Goal: Task Accomplishment & Management: Manage account settings

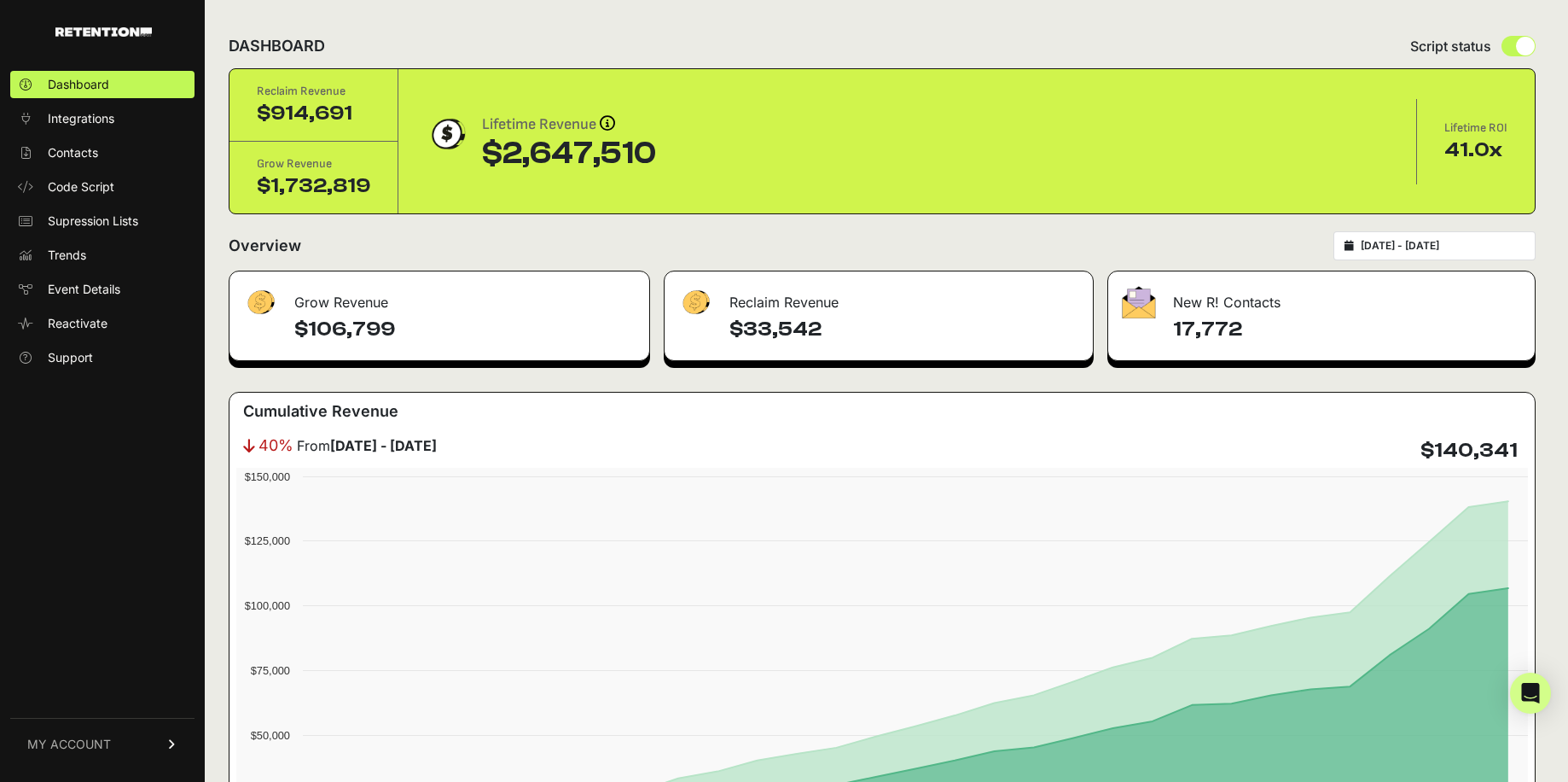
click at [95, 741] on span "MY ACCOUNT" at bounding box center [69, 744] width 84 height 17
click at [84, 722] on span "Subscription" at bounding box center [82, 722] width 70 height 17
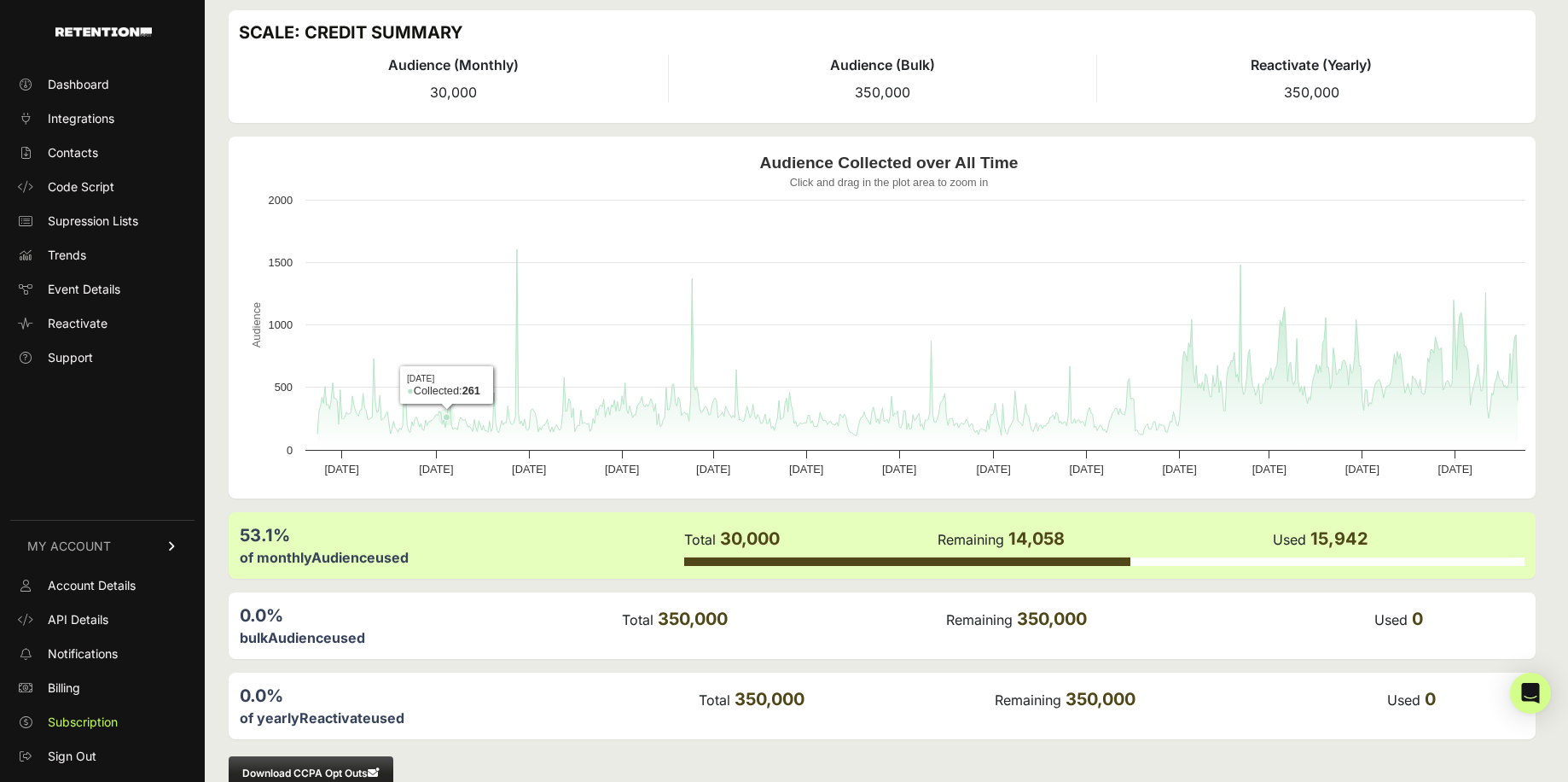
scroll to position [94, 0]
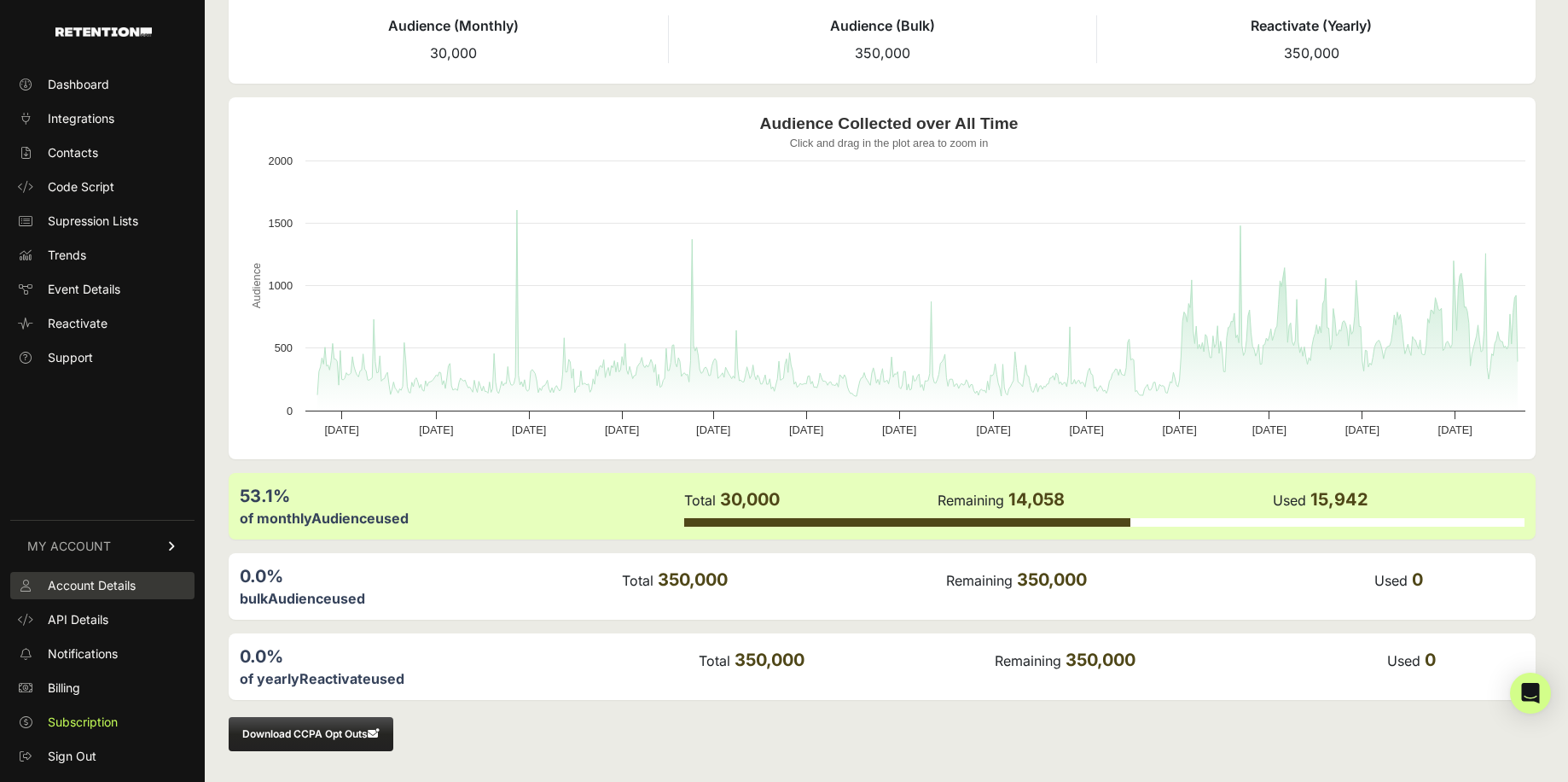
click at [89, 580] on span "Account Details" at bounding box center [91, 585] width 88 height 17
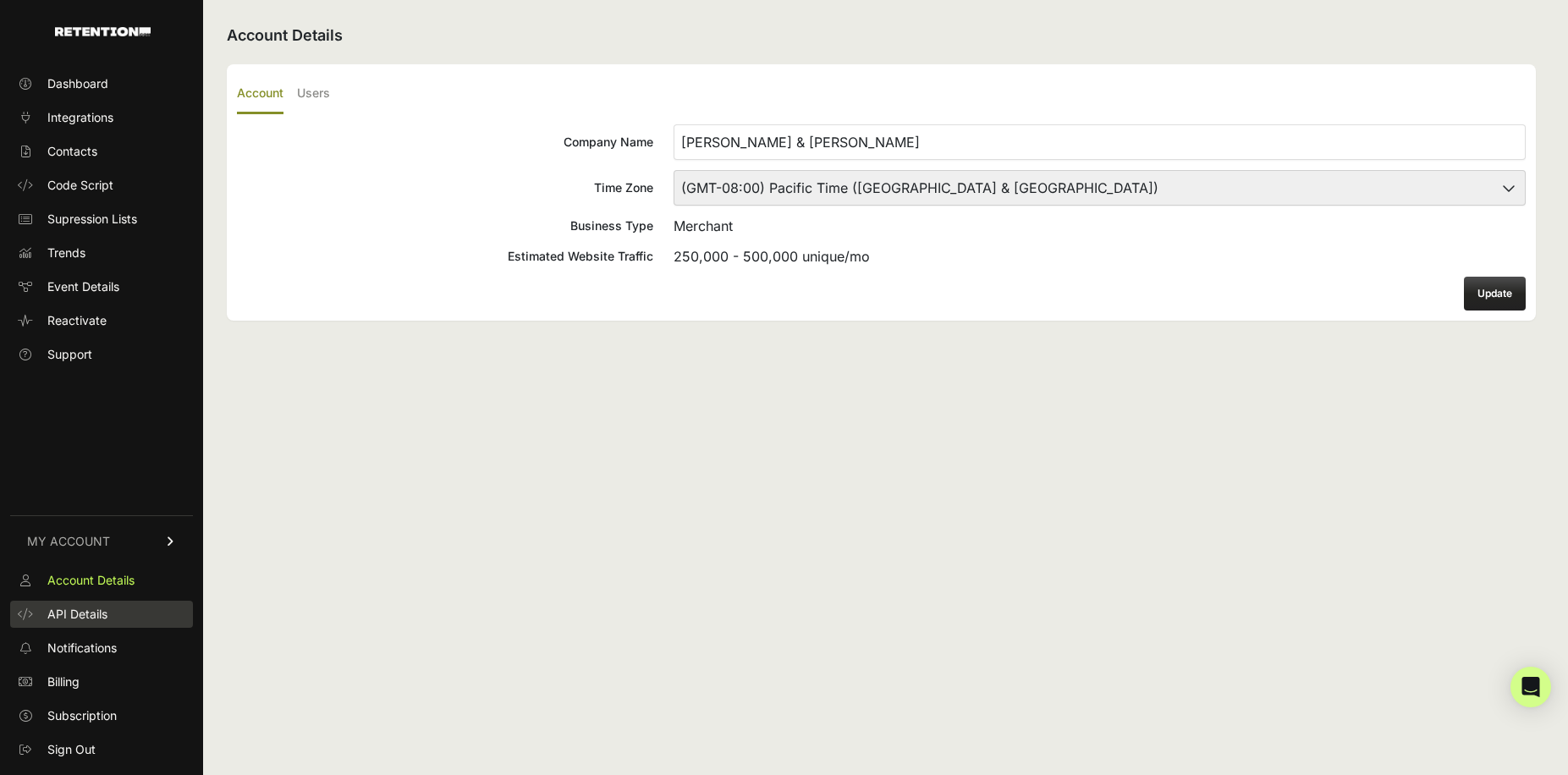
click at [80, 618] on span "API Details" at bounding box center [77, 614] width 60 height 17
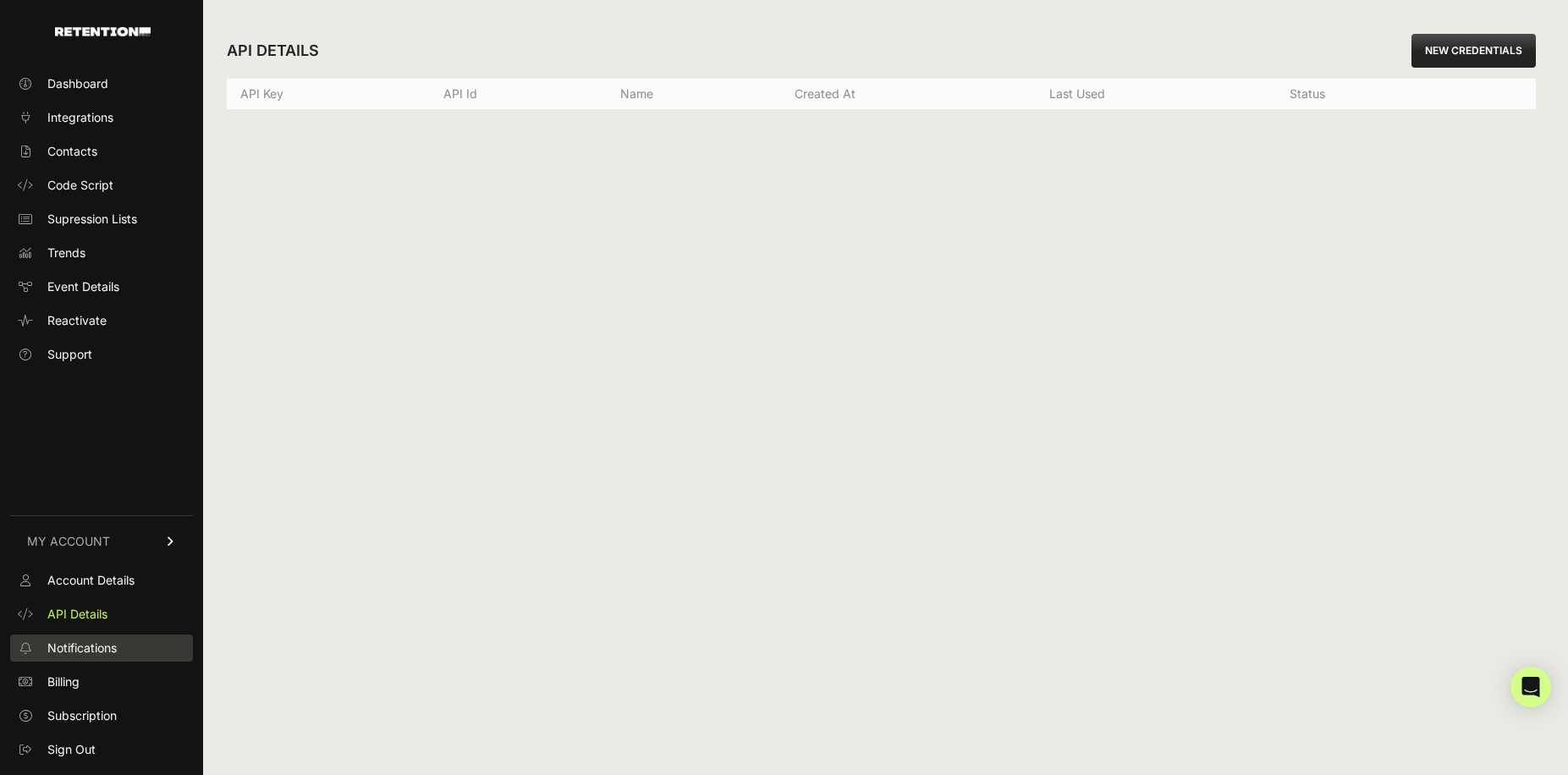
click at [88, 648] on span "Notifications" at bounding box center [81, 648] width 69 height 17
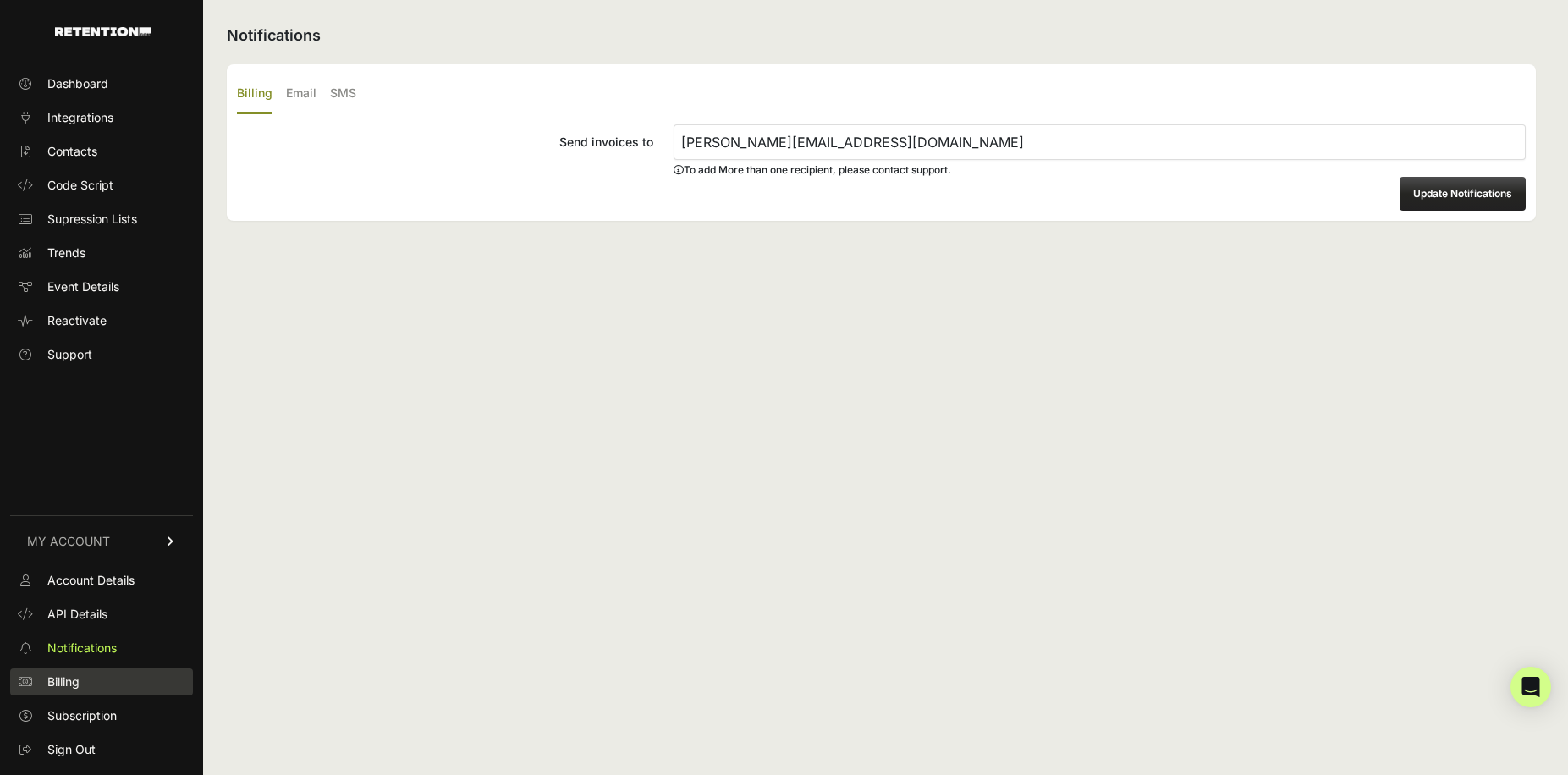
click at [84, 684] on link "Billing" at bounding box center [102, 681] width 183 height 27
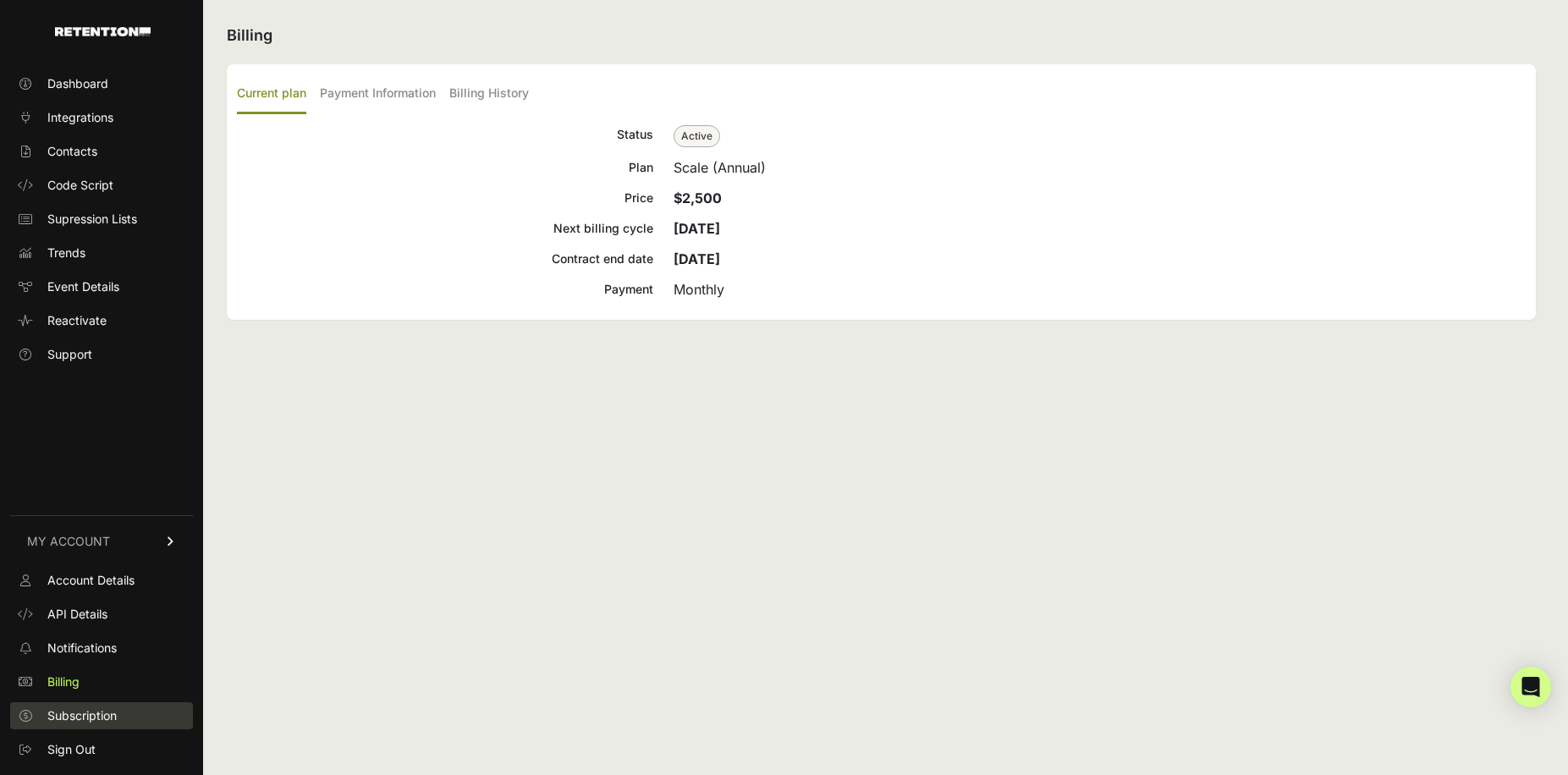
click at [116, 718] on span "Subscription" at bounding box center [81, 716] width 69 height 17
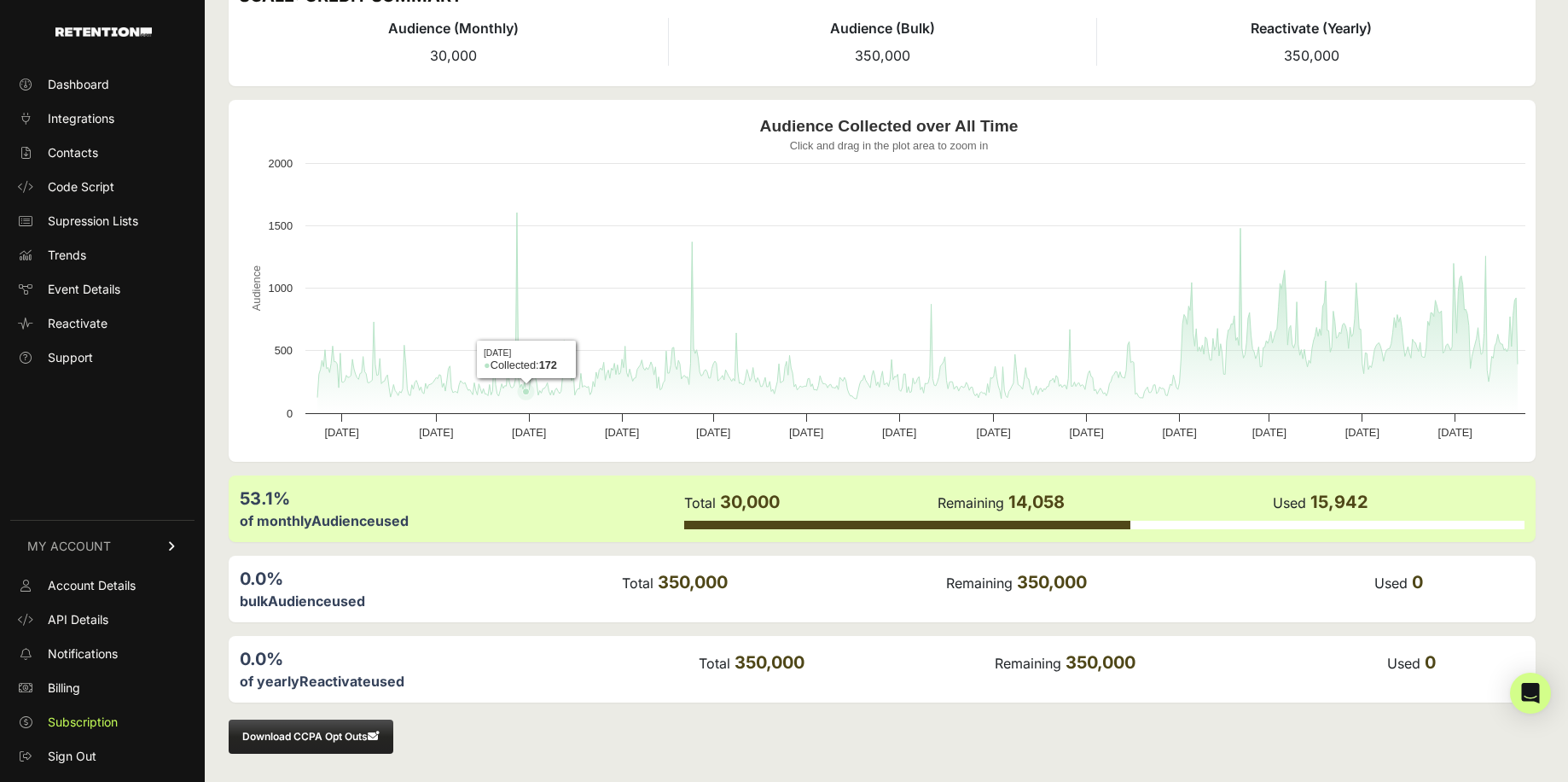
scroll to position [94, 0]
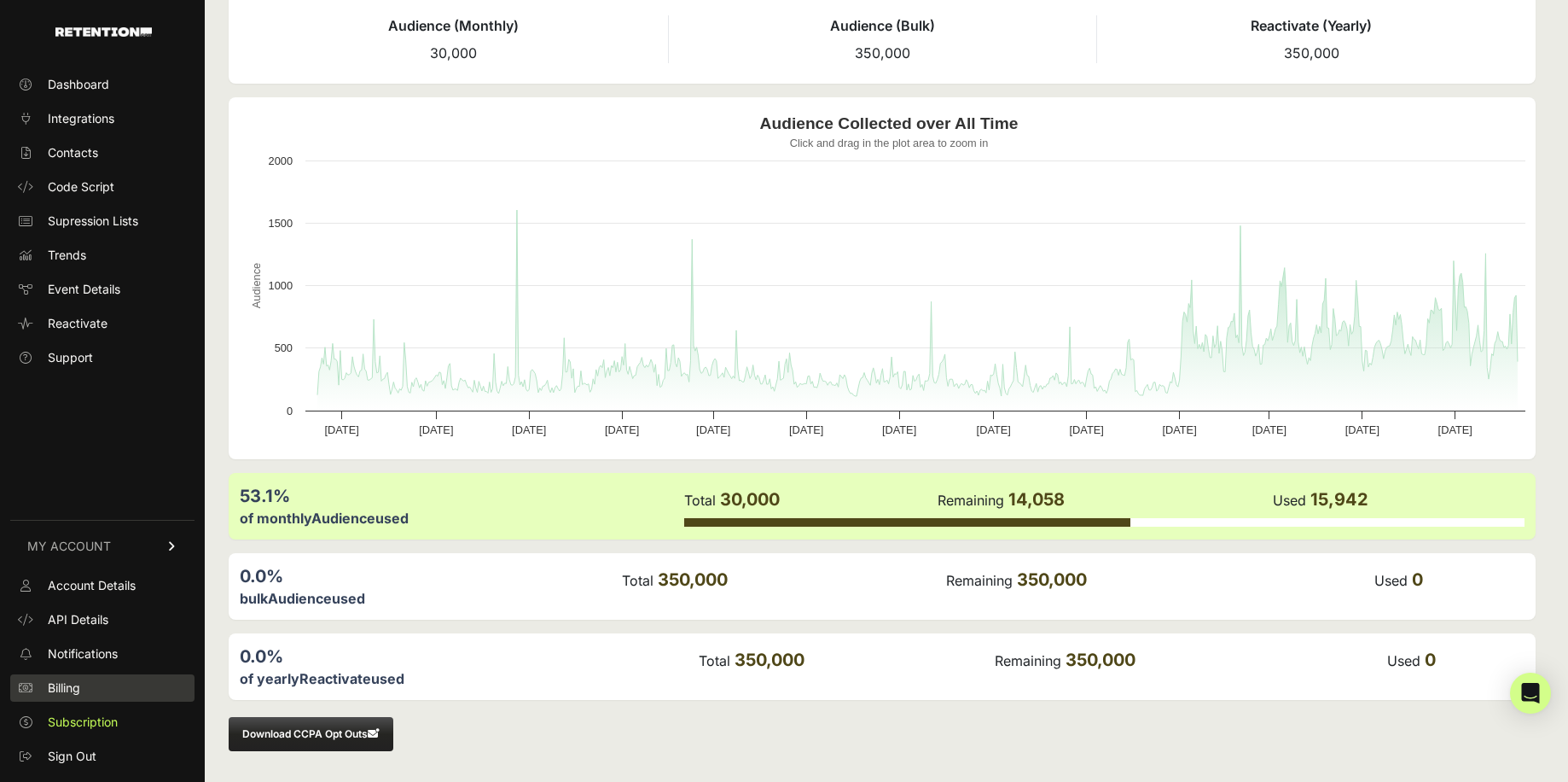
click at [52, 687] on span "Billing" at bounding box center [63, 688] width 33 height 17
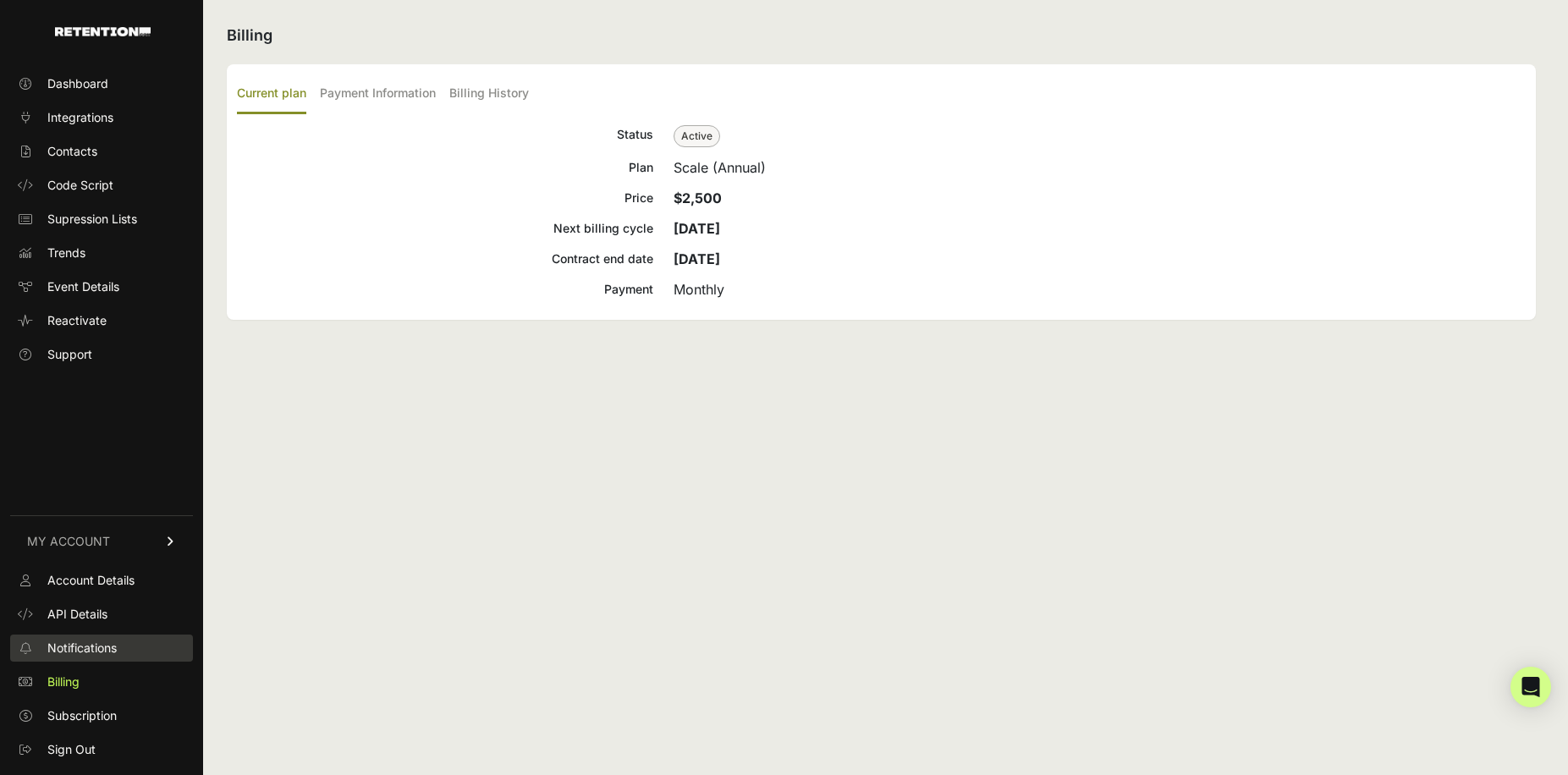
click at [90, 643] on span "Notifications" at bounding box center [81, 648] width 69 height 17
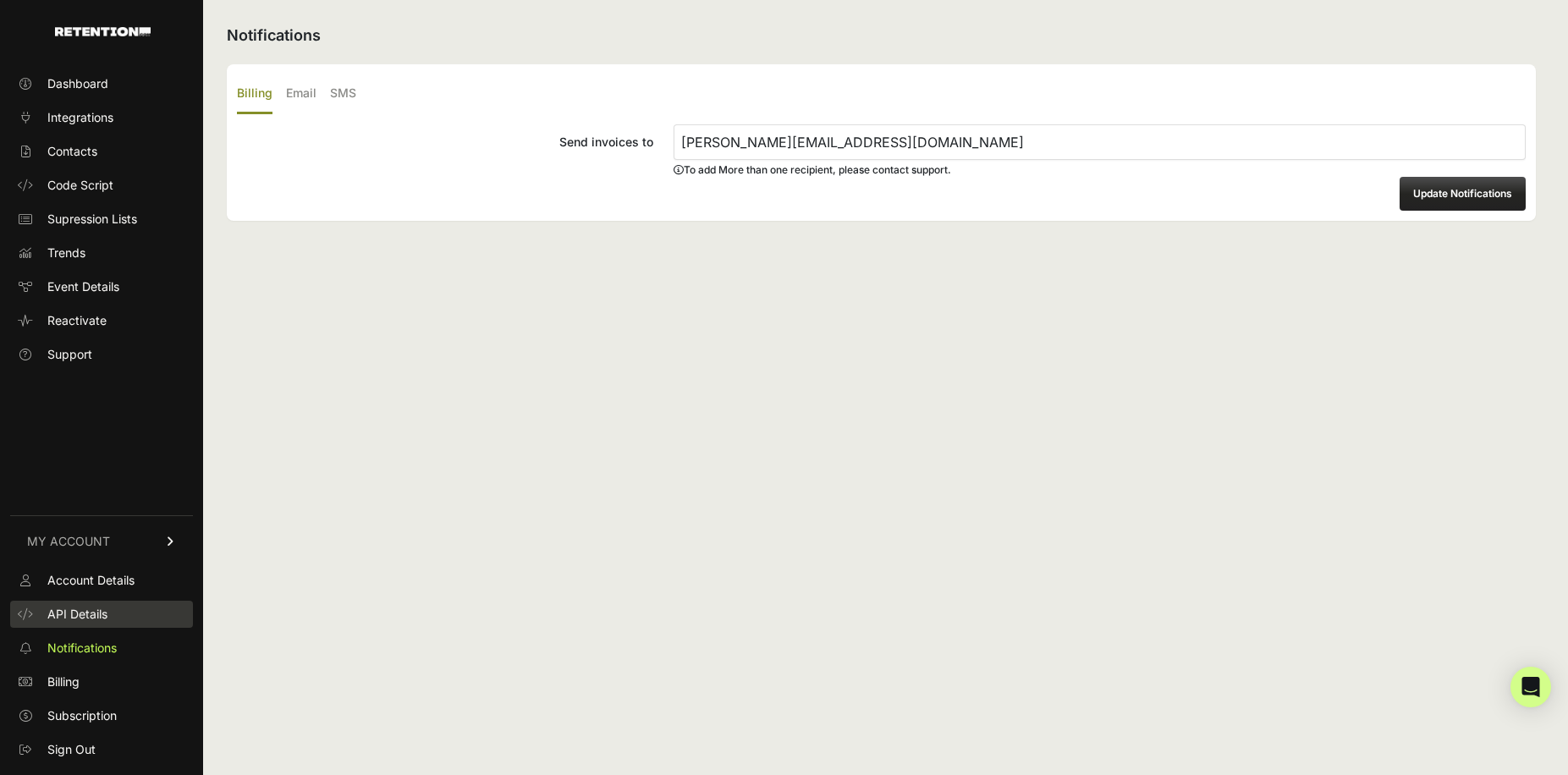
click at [103, 606] on span "API Details" at bounding box center [77, 614] width 60 height 17
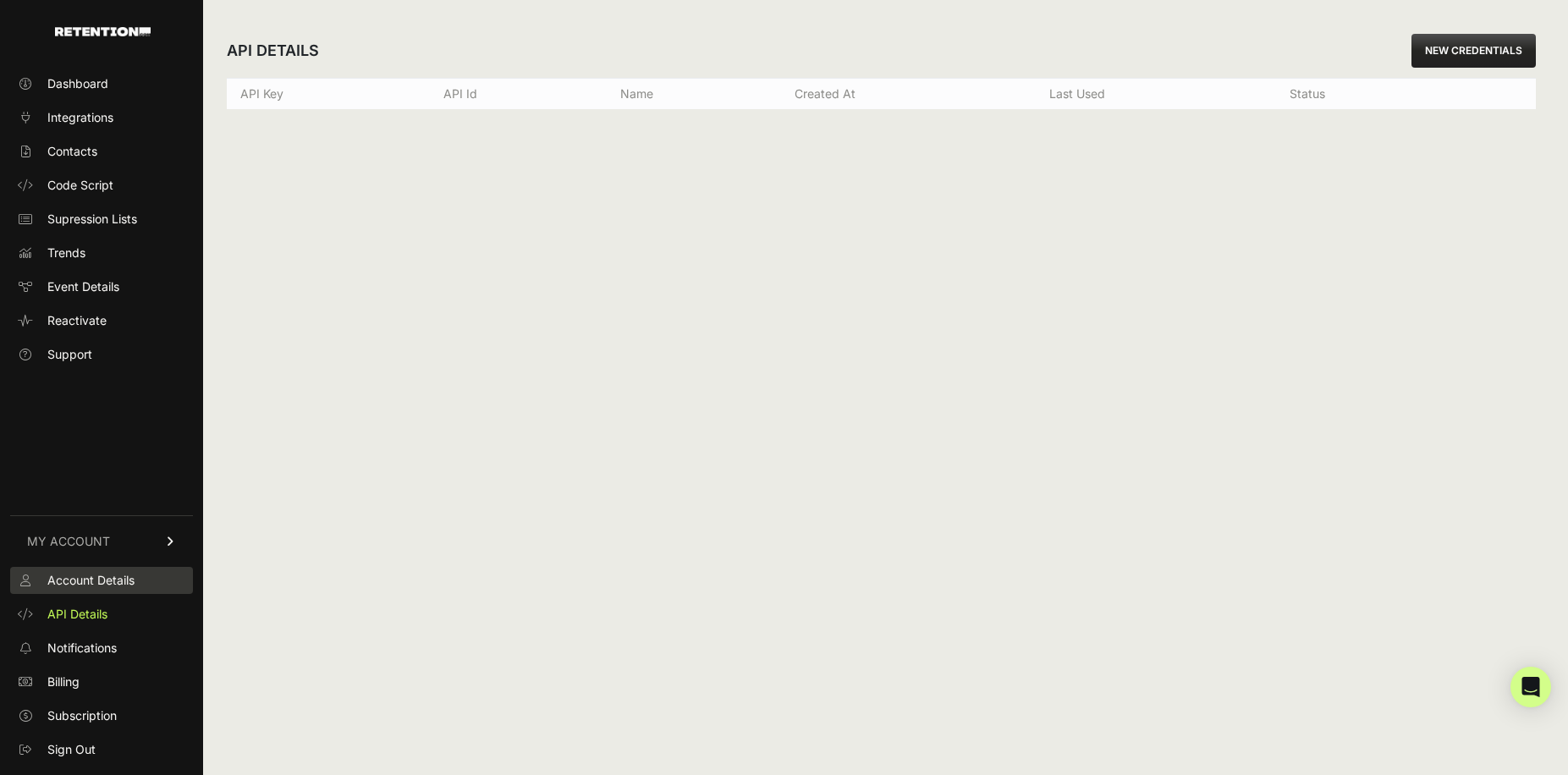
click at [108, 578] on span "Account Details" at bounding box center [91, 580] width 87 height 17
